Goal: Find specific page/section: Find specific page/section

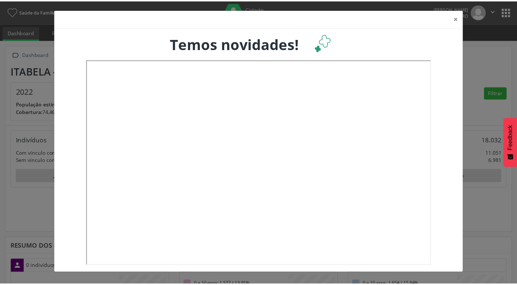
scroll to position [120, 170]
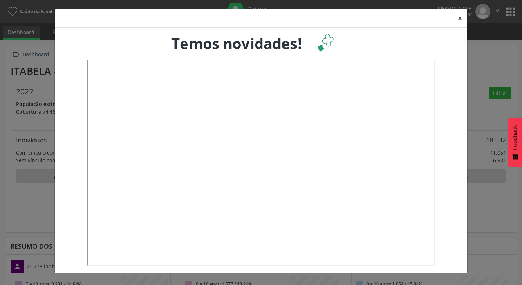
click at [462, 24] on button "×" at bounding box center [460, 18] width 15 height 18
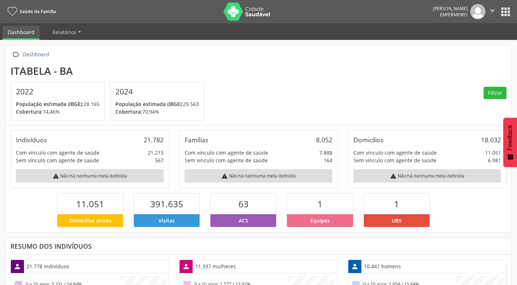
scroll to position [362608, 362560]
click at [509, 11] on button "apps" at bounding box center [505, 11] width 13 height 13
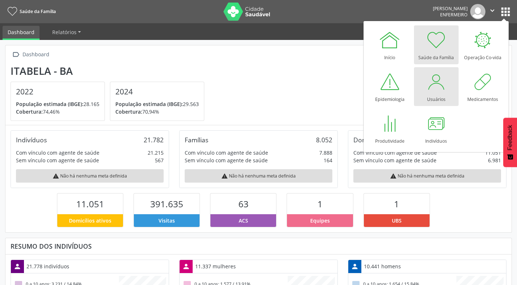
click at [440, 98] on div "Usuários" at bounding box center [436, 97] width 18 height 10
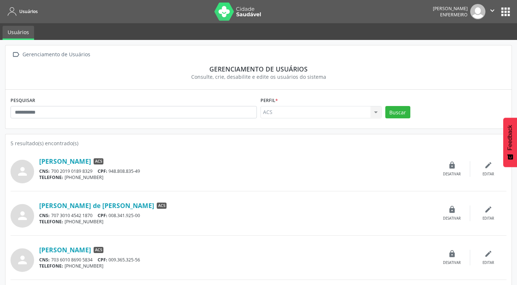
click at [503, 17] on button "apps" at bounding box center [505, 11] width 13 height 13
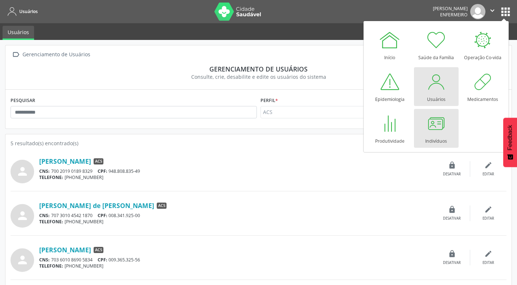
click at [435, 133] on div at bounding box center [436, 123] width 22 height 22
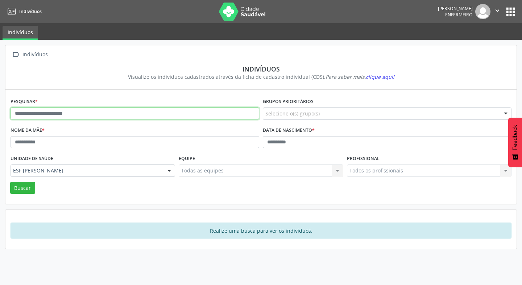
click at [116, 111] on input "text" at bounding box center [135, 113] width 249 height 12
paste input "**********"
type input "**********"
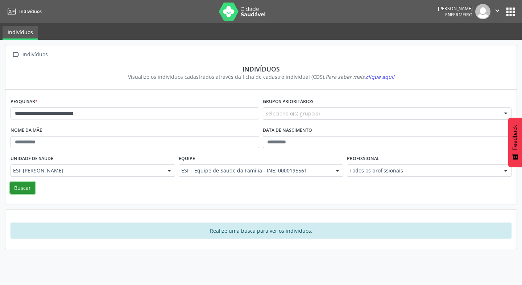
click at [27, 191] on button "Buscar" at bounding box center [22, 188] width 25 height 12
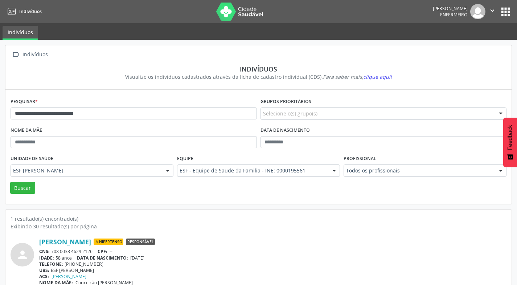
scroll to position [11, 0]
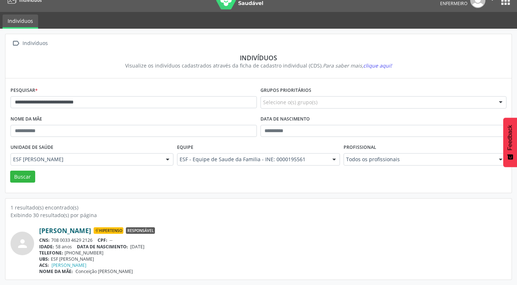
click at [91, 233] on link "Maria Nilza Francisco dos Santos" at bounding box center [65, 230] width 52 height 8
